Goal: Information Seeking & Learning: Check status

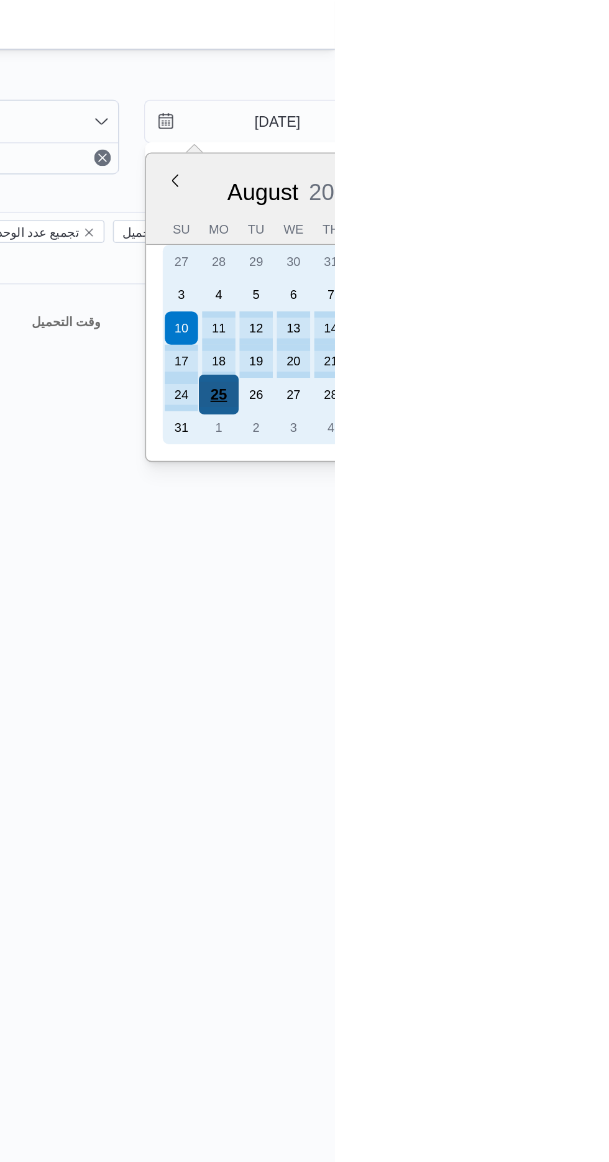
click at [543, 231] on div "25" at bounding box center [540, 236] width 24 height 24
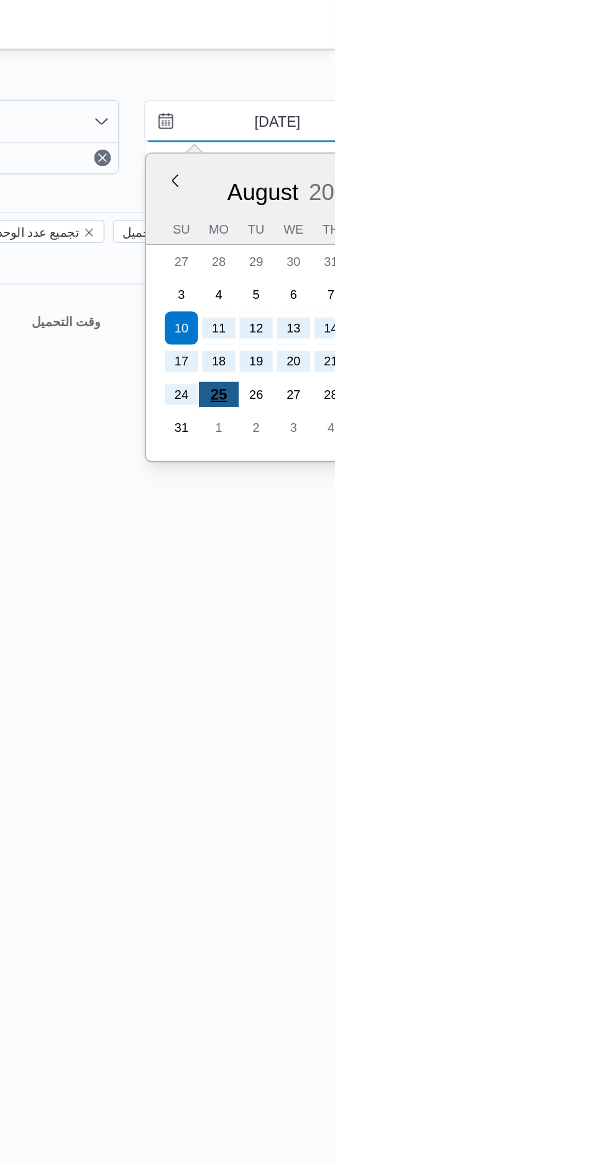
type input "[DATE]"
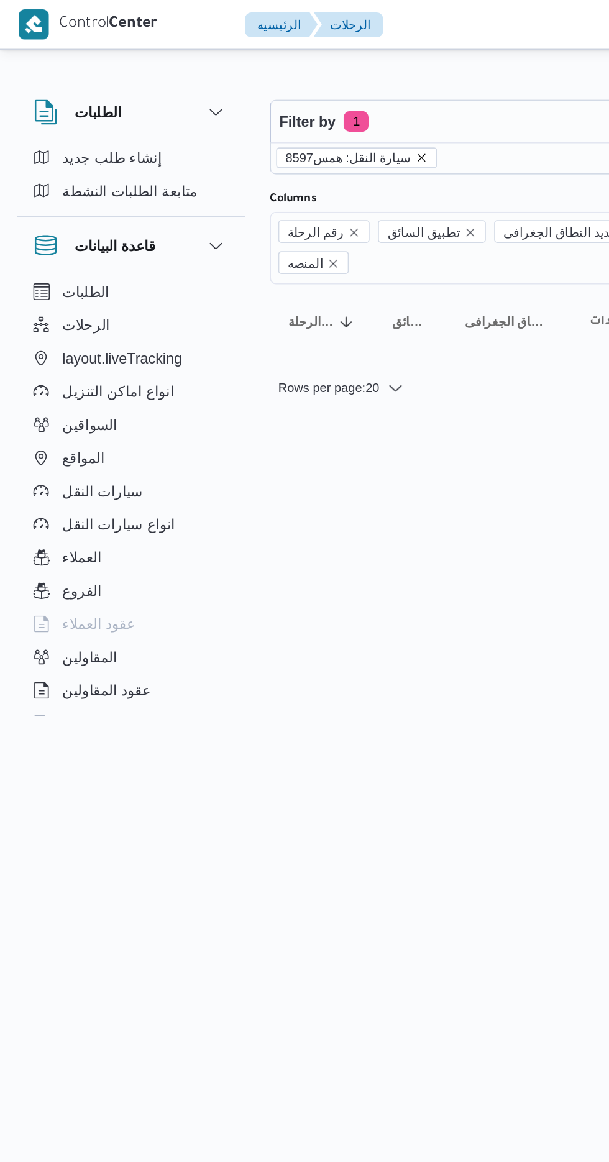
click at [249, 93] on icon "remove selected entity" at bounding box center [252, 94] width 7 height 7
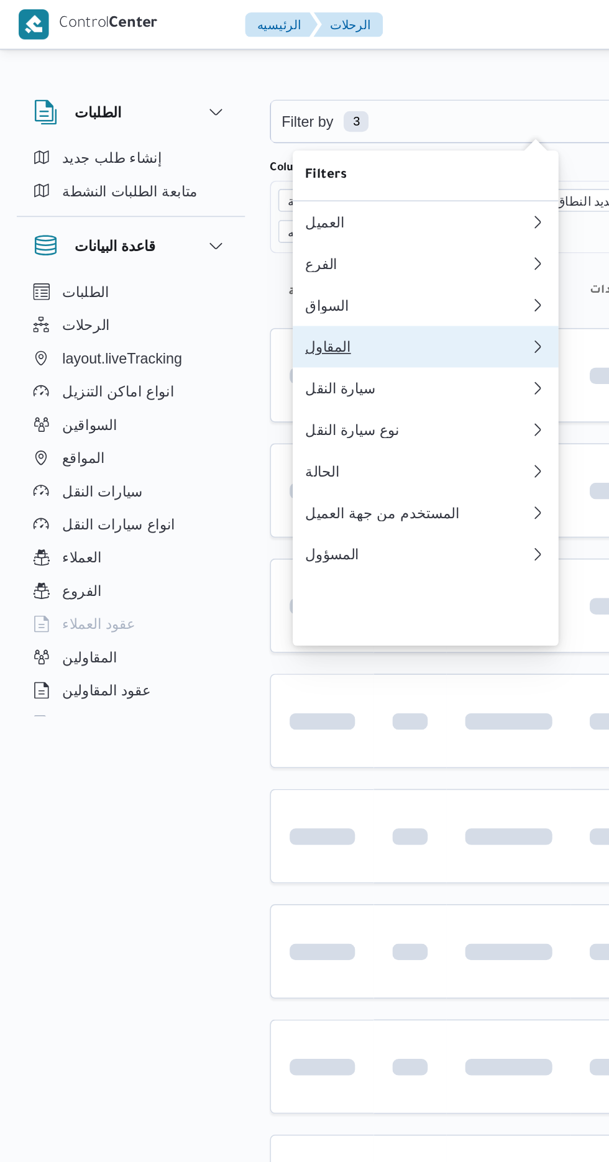
click at [235, 213] on div "المقاول" at bounding box center [247, 208] width 129 height 10
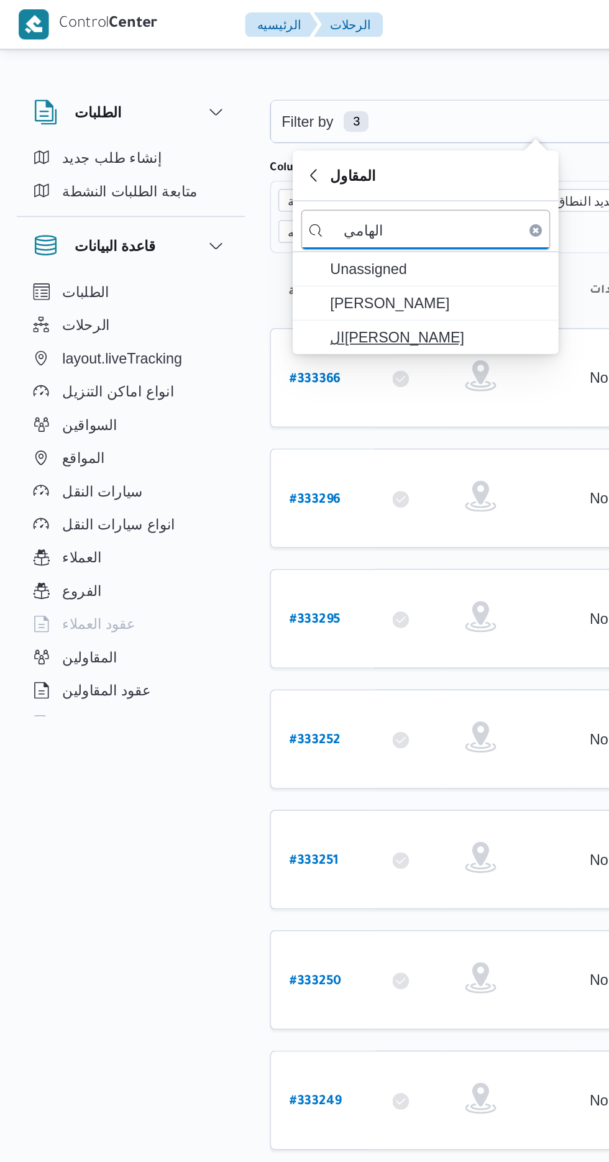
type input "الهامي"
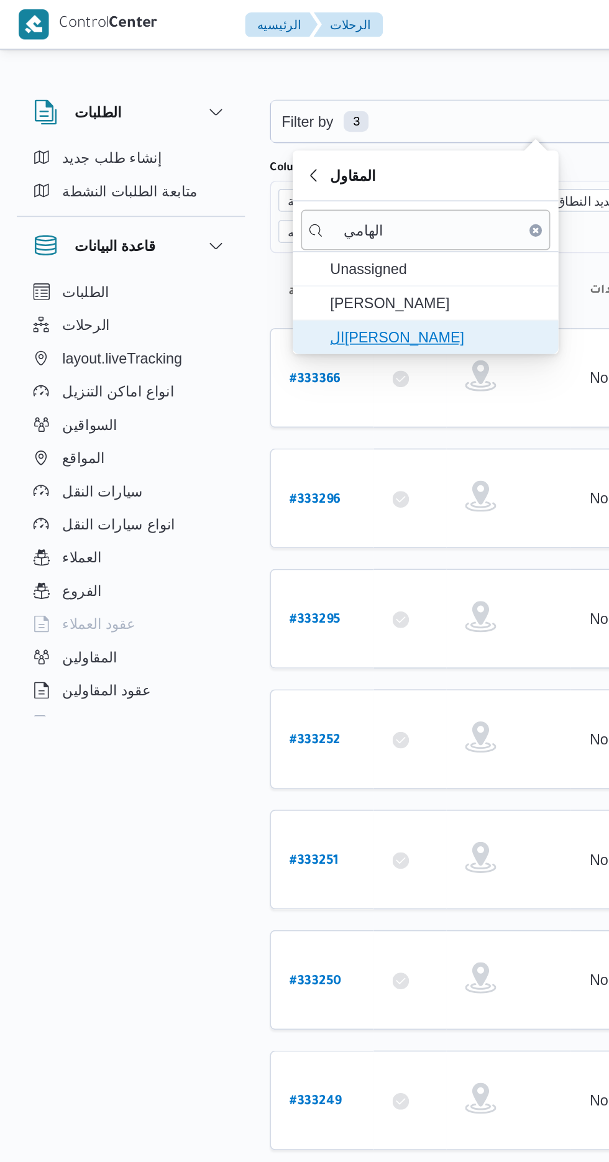
click at [263, 197] on span "ال[PERSON_NAME]" at bounding box center [262, 202] width 129 height 15
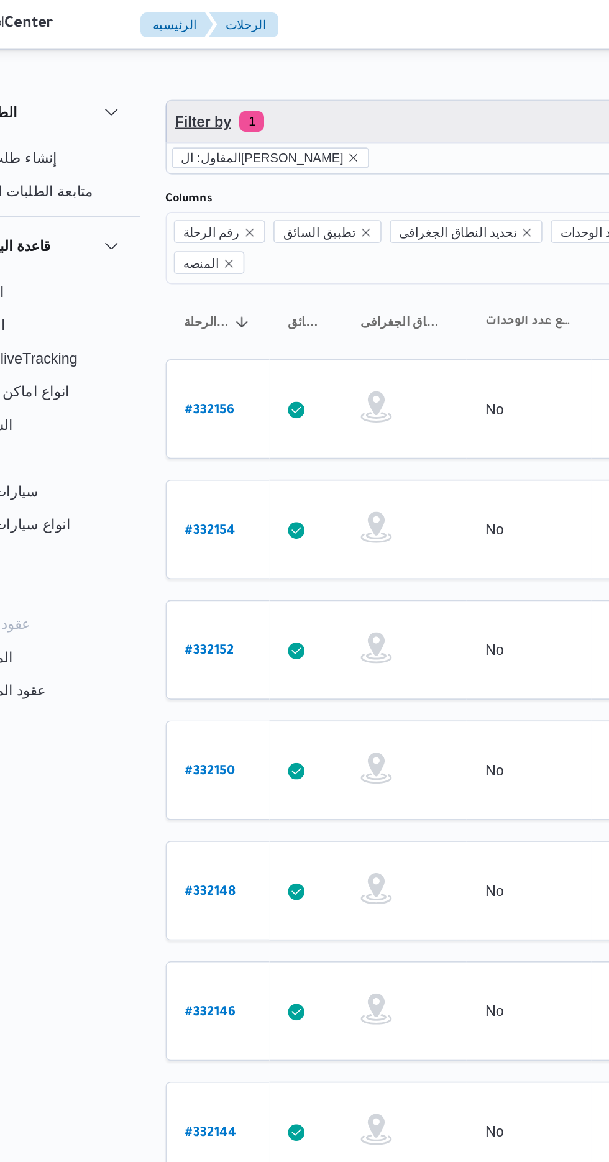
click at [293, 78] on span "Filter by 1" at bounding box center [320, 72] width 317 height 25
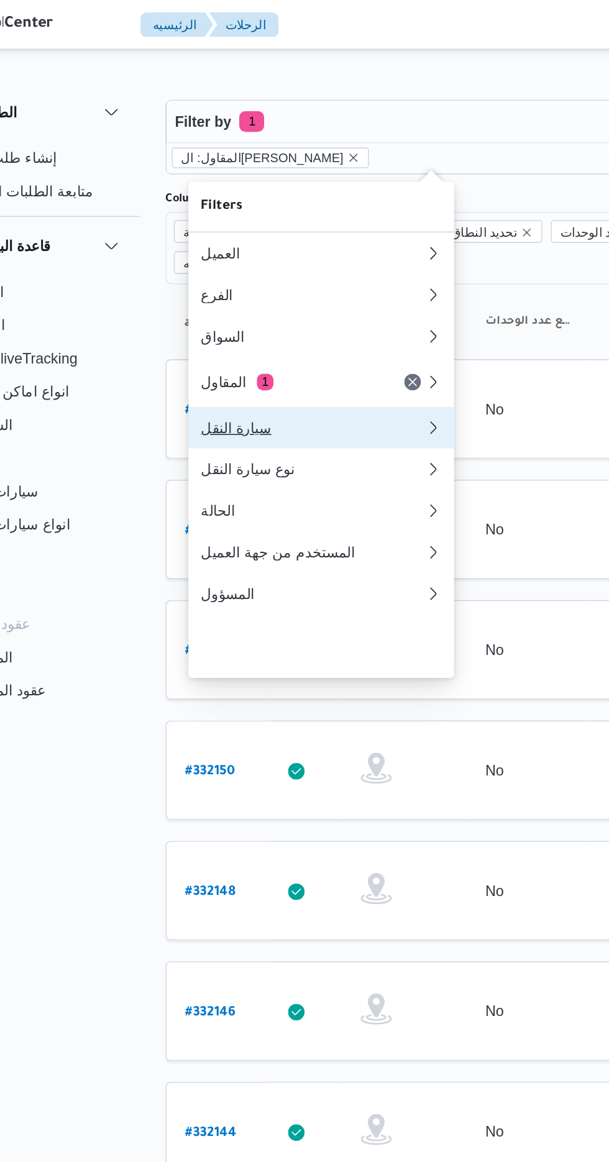
click at [265, 261] on div "سيارة النقل" at bounding box center [247, 256] width 129 height 10
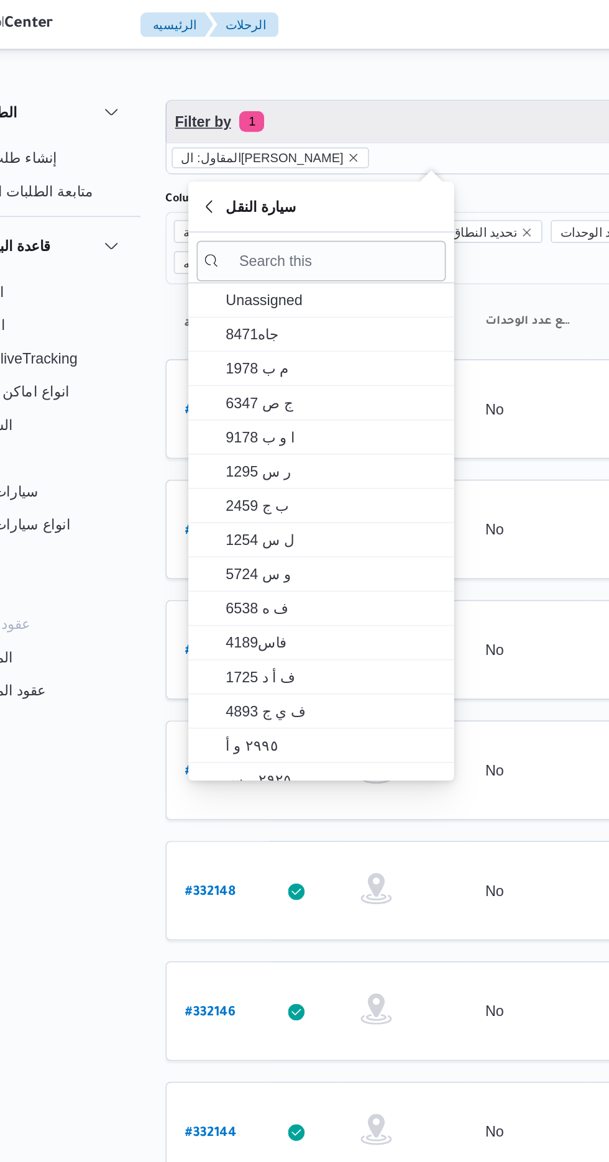
click at [333, 62] on span "Filter by 1" at bounding box center [320, 72] width 317 height 25
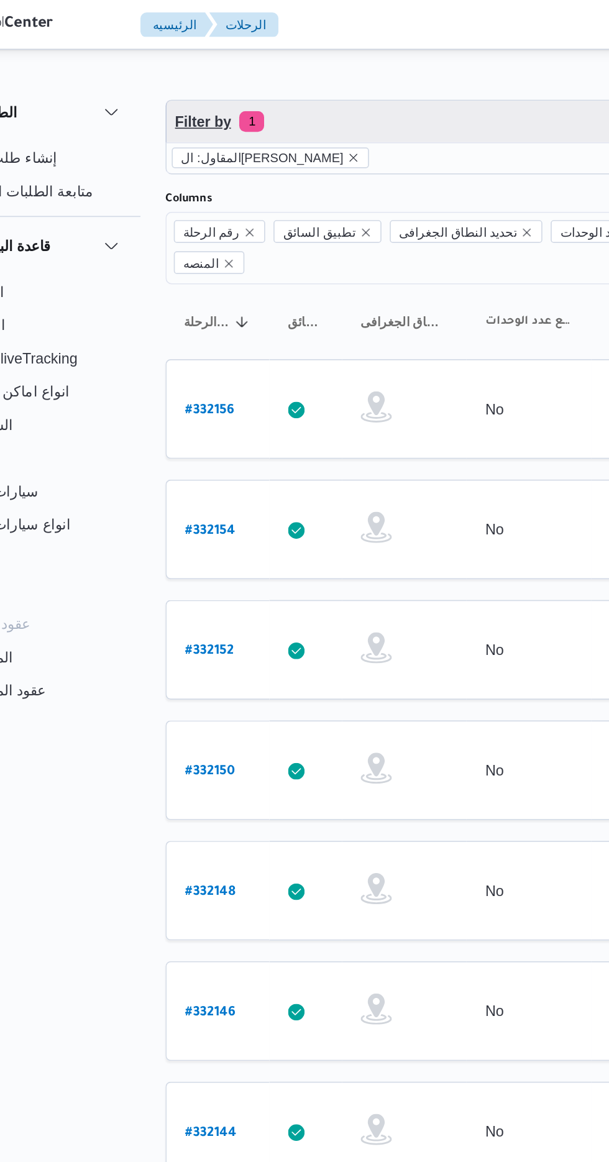
click at [324, 70] on span "Filter by 1" at bounding box center [320, 72] width 317 height 25
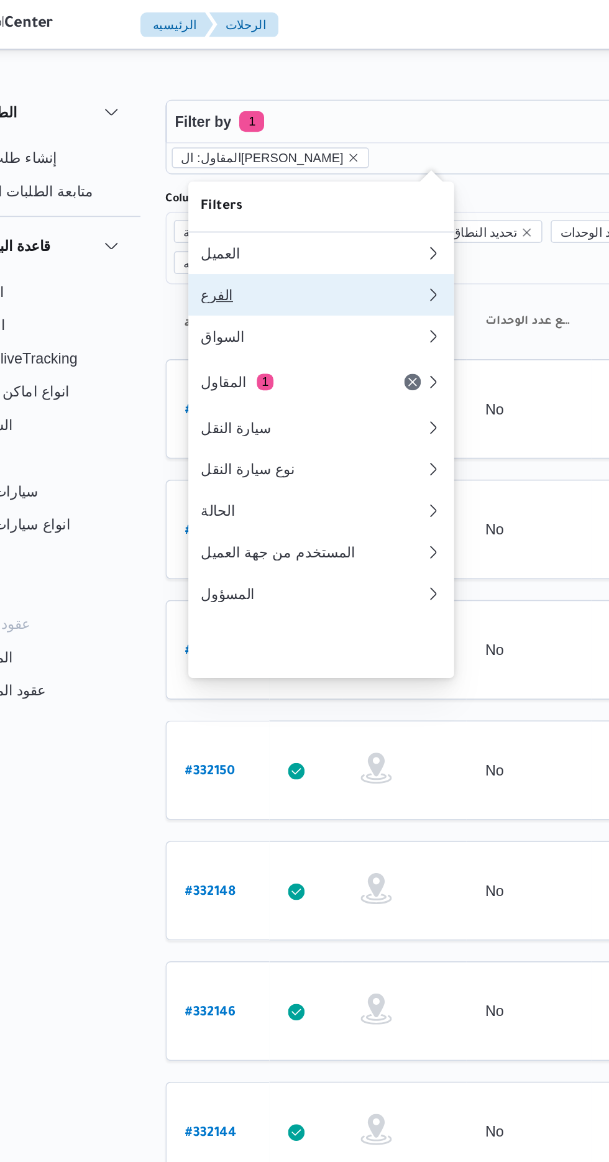
click at [265, 181] on div "الفرع" at bounding box center [250, 177] width 134 height 10
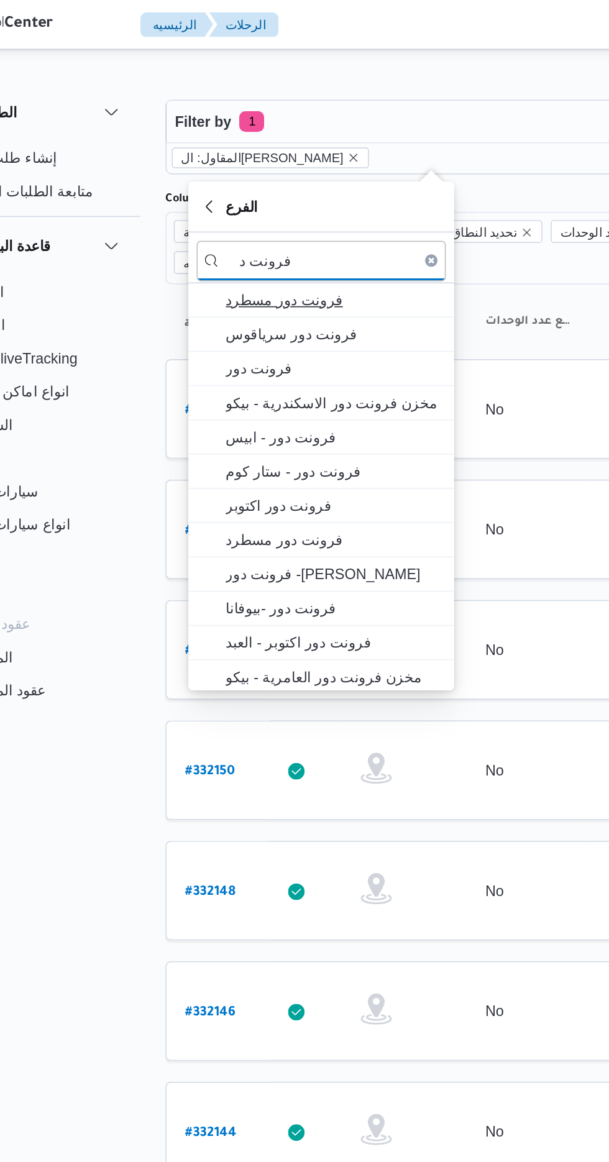
type input "فرونت د"
click at [272, 181] on span "فرونت دور مسطرد" at bounding box center [262, 179] width 129 height 15
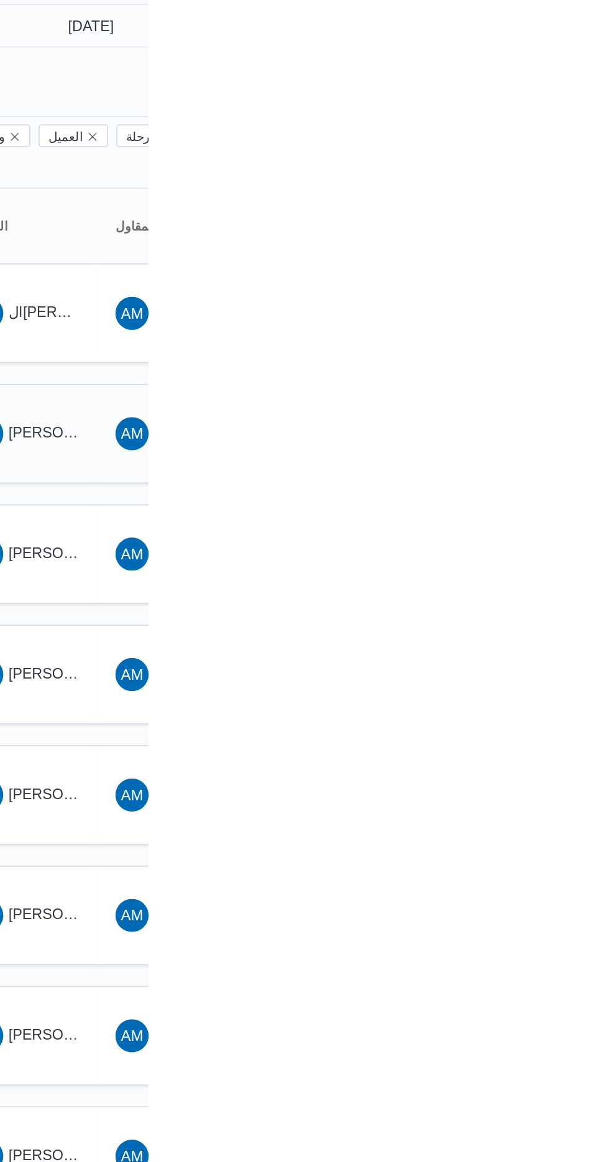
click at [601, 287] on td "المقاول AM ال[PERSON_NAME]" at bounding box center [621, 317] width 87 height 60
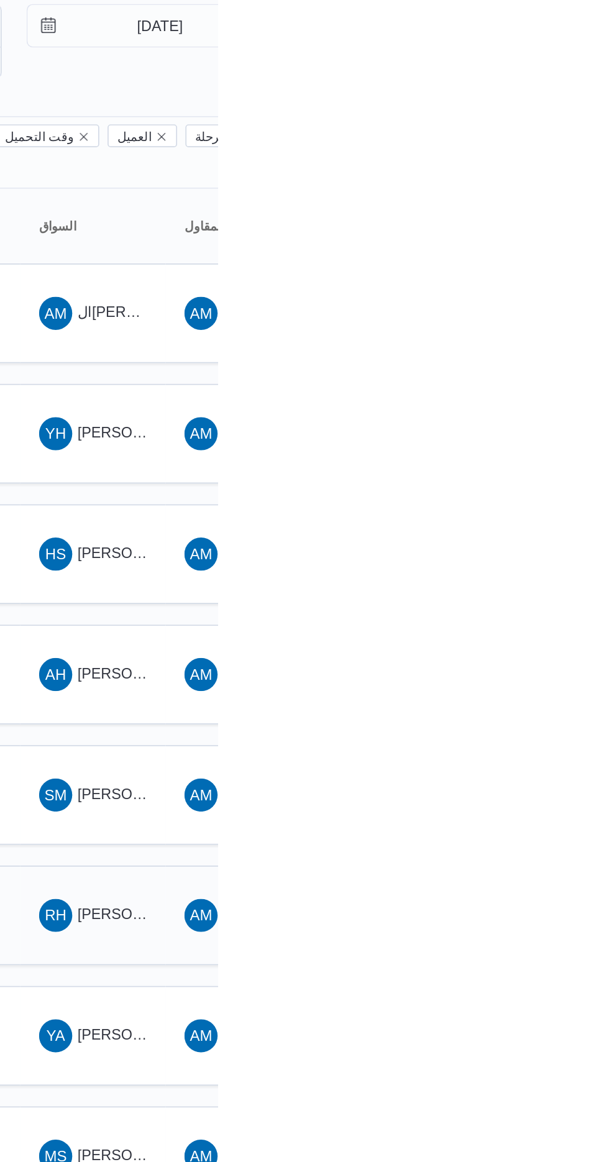
click at [566, 602] on td "السواق RH [PERSON_NAME] [PERSON_NAME]" at bounding box center [534, 605] width 87 height 60
click at [547, 600] on span "[PERSON_NAME] [PERSON_NAME]" at bounding box center [597, 605] width 145 height 10
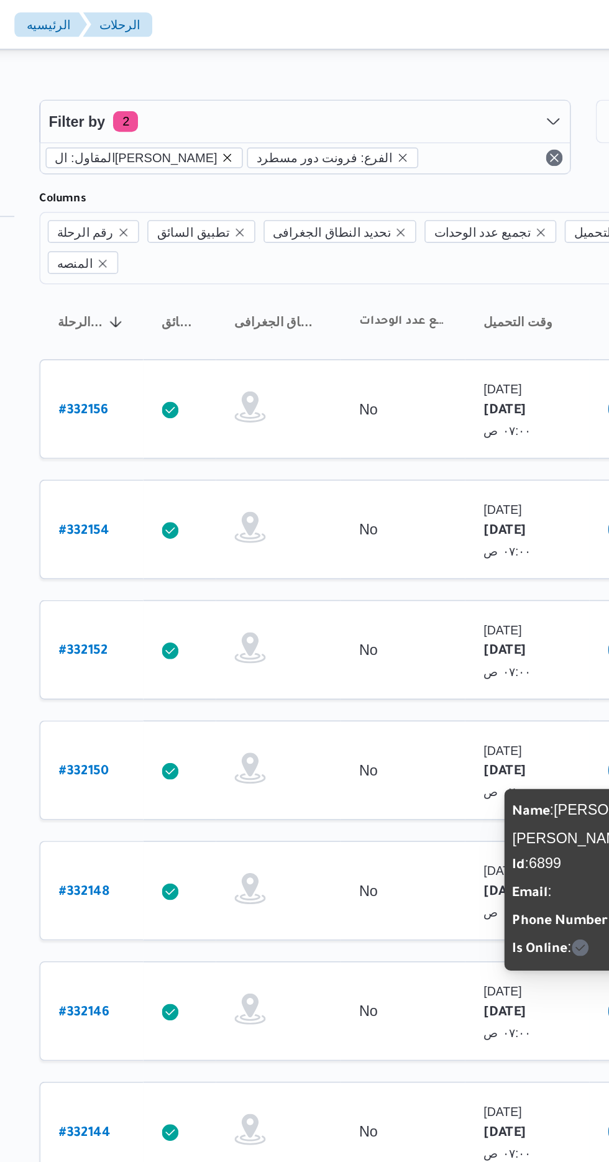
click at [272, 94] on icon "remove selected entity" at bounding box center [274, 94] width 5 height 5
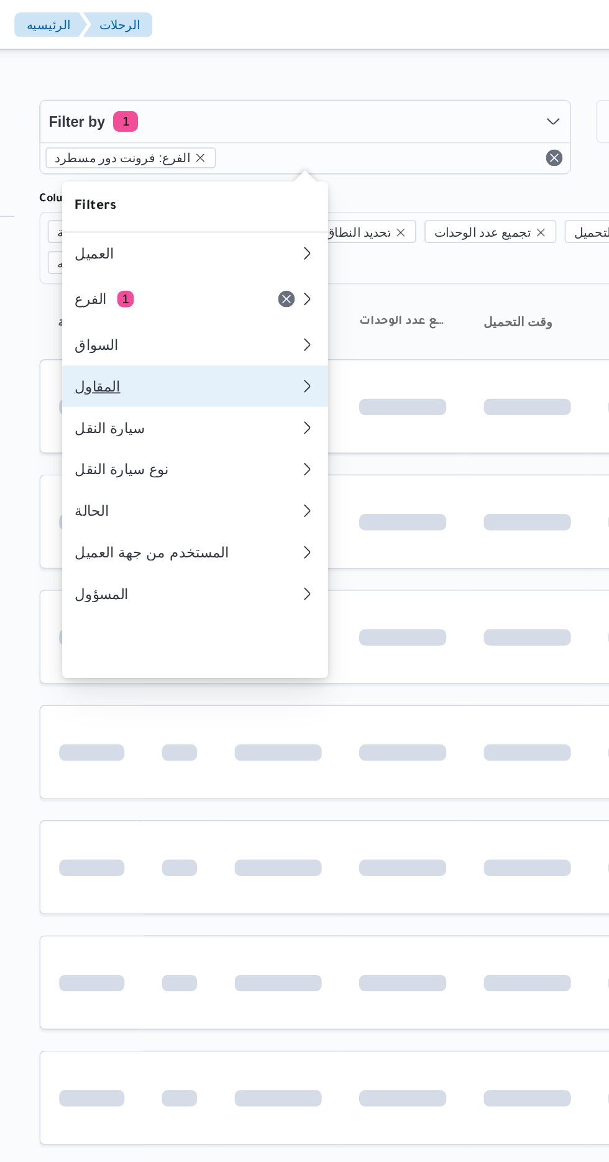
click at [270, 236] on div "المقاول" at bounding box center [247, 231] width 129 height 10
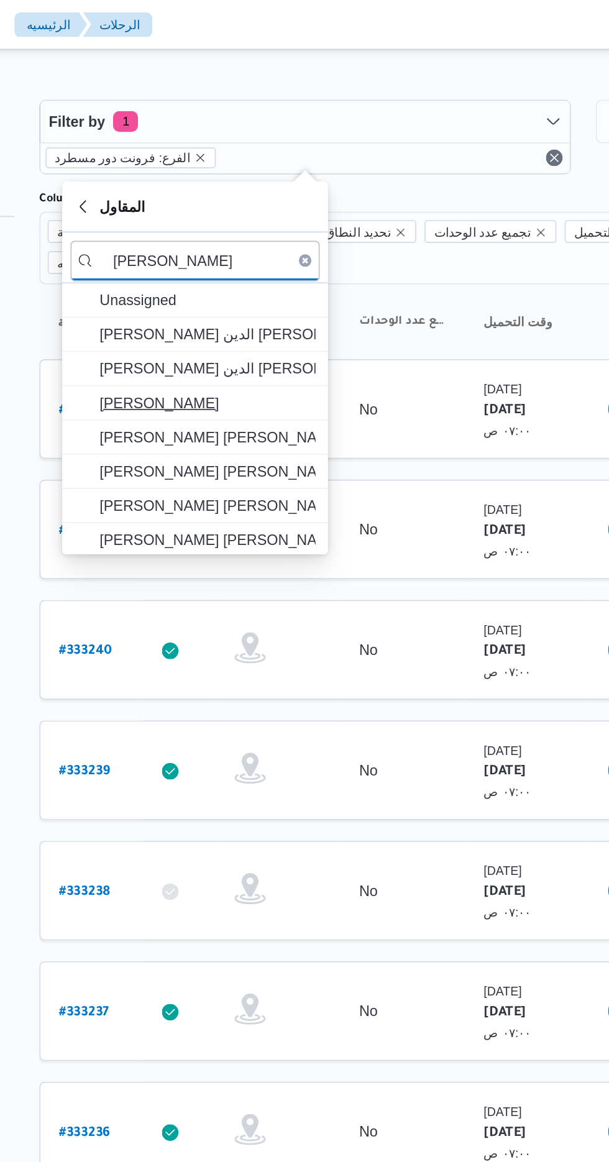
type input "[PERSON_NAME]"
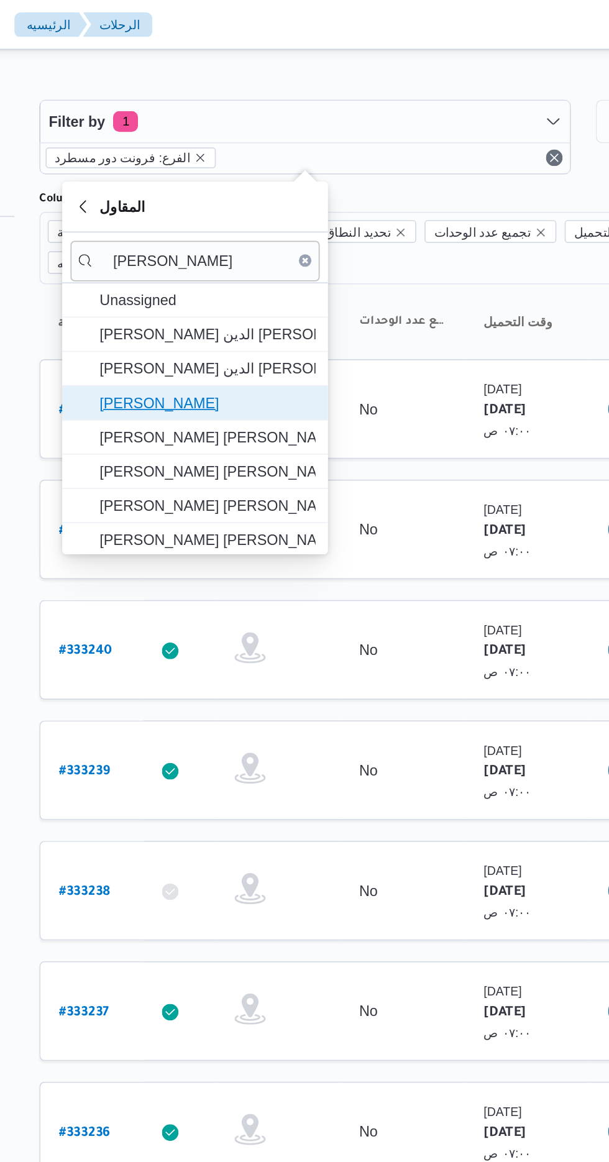
click at [286, 236] on span "[PERSON_NAME]" at bounding box center [262, 241] width 129 height 15
